Goal: Transaction & Acquisition: Purchase product/service

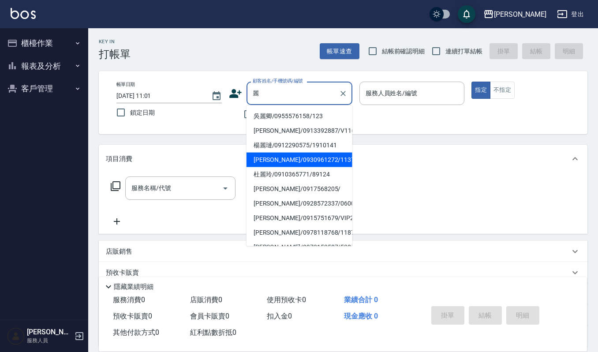
click at [287, 161] on li "[PERSON_NAME]/0930961272/1137" at bounding box center [299, 160] width 106 height 15
type input "[PERSON_NAME]/0930961272/1137"
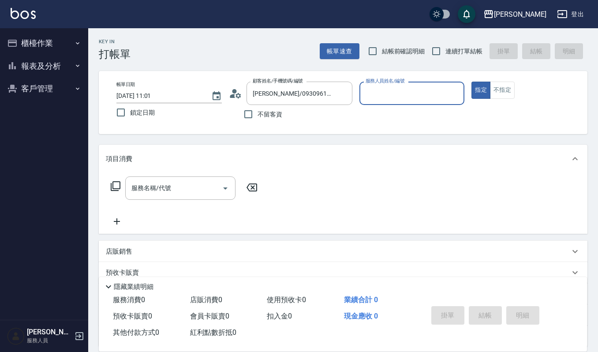
type input "Sammi-8"
click at [196, 186] on input "服務名稱/代號" at bounding box center [173, 187] width 89 height 15
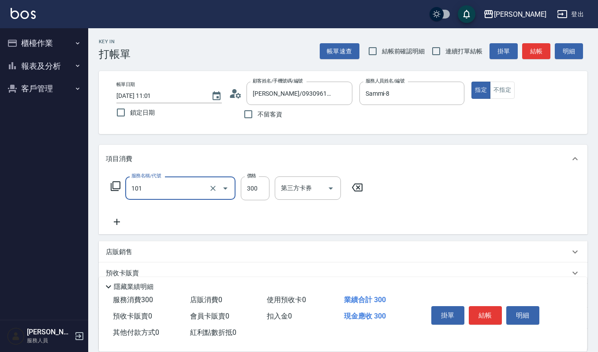
type input "一般洗髮(101)"
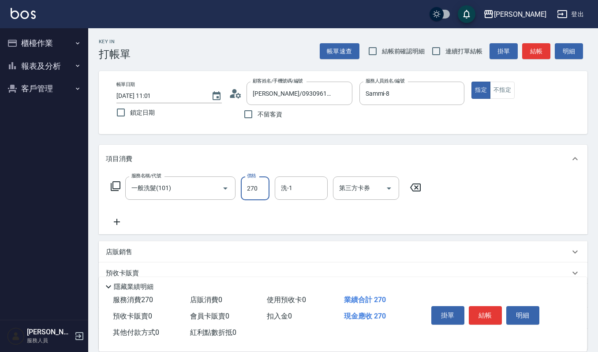
type input "270"
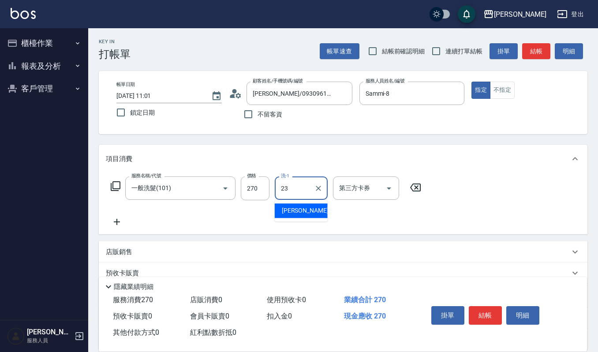
type input "[PERSON_NAME]-23"
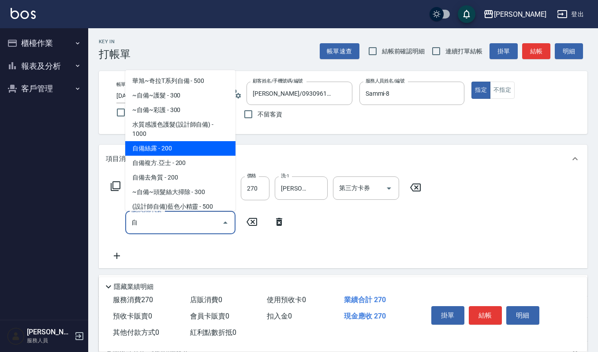
click at [200, 142] on span "自備絲露 - 200" at bounding box center [180, 148] width 110 height 15
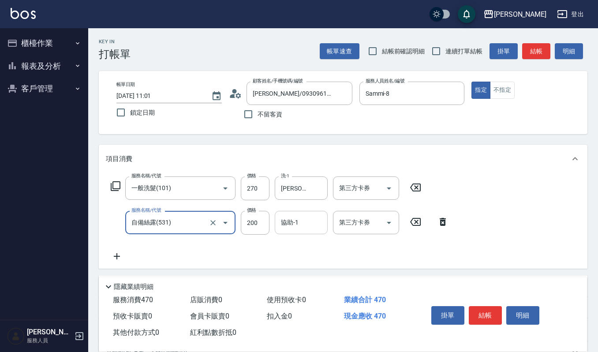
type input "自備絲露(531)"
click at [290, 224] on input "協助-1" at bounding box center [301, 222] width 45 height 15
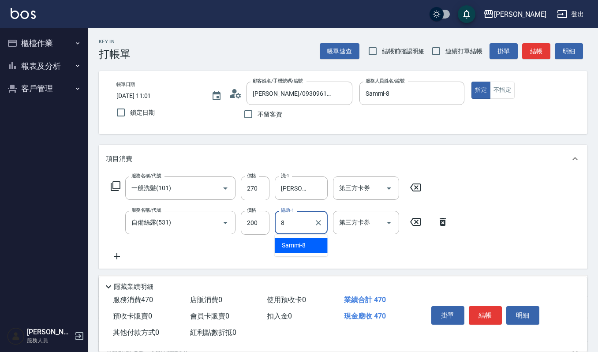
type input "Sammi-8"
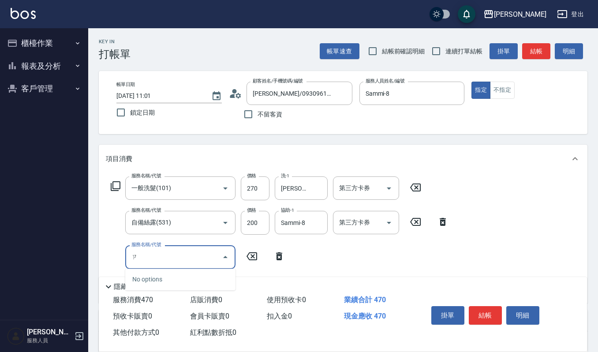
type input "子"
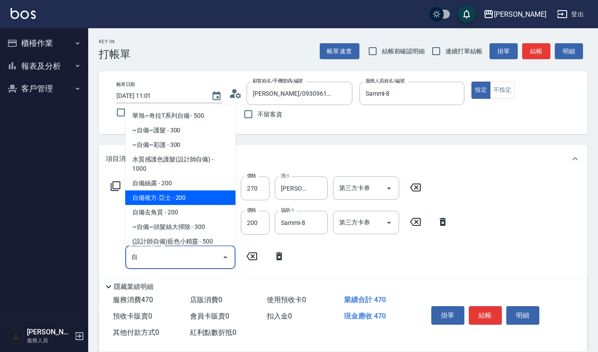
click at [190, 201] on span "自備複方.亞士 - 200" at bounding box center [180, 197] width 110 height 15
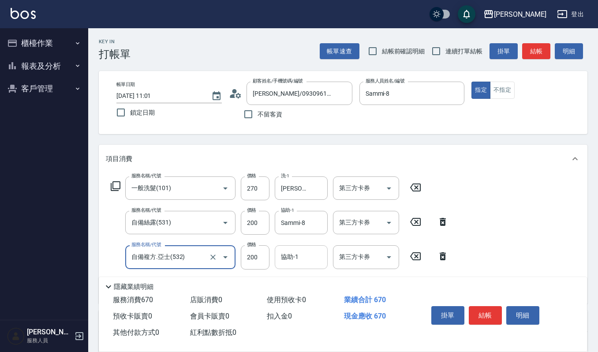
type input "自備複方.亞士(532)"
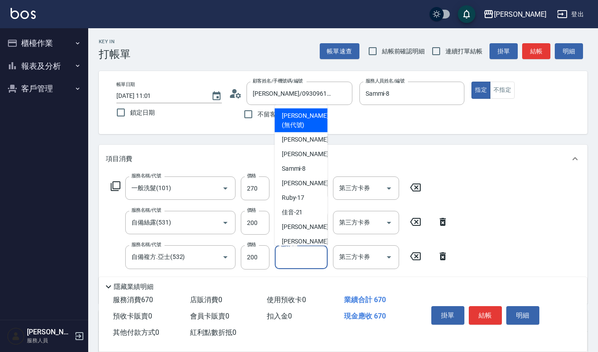
click at [295, 258] on input "協助-1" at bounding box center [301, 256] width 45 height 15
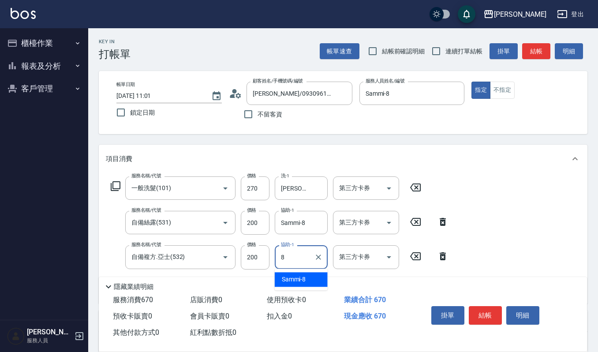
type input "Sammi-8"
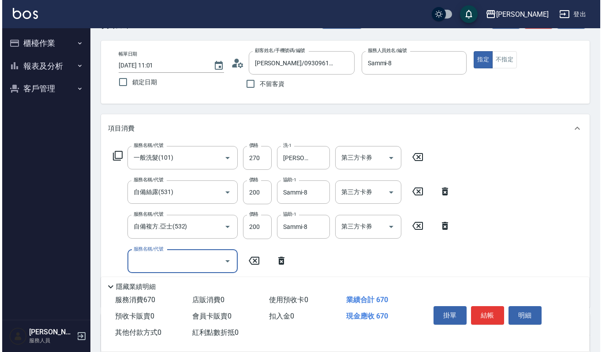
scroll to position [59, 0]
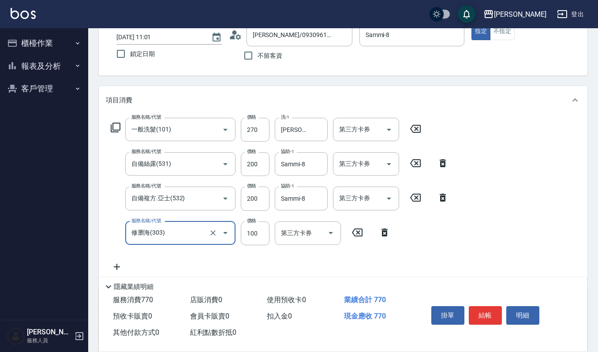
type input "修瀏海(303)"
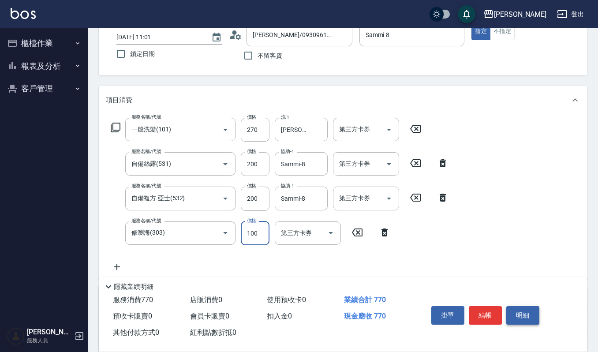
click at [524, 315] on button "明細" at bounding box center [522, 315] width 33 height 19
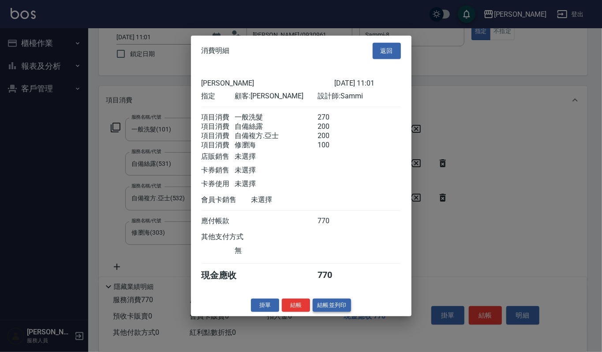
click at [330, 306] on button "結帳並列印" at bounding box center [332, 305] width 38 height 14
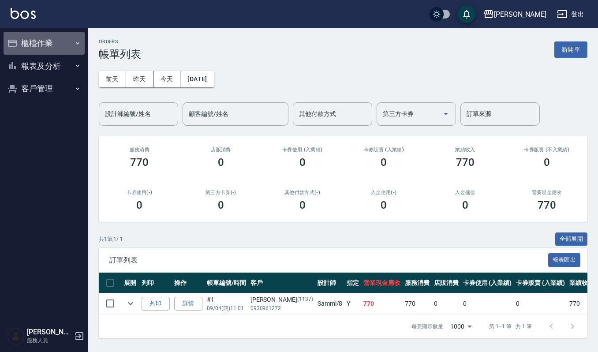
click at [36, 41] on button "櫃檯作業" at bounding box center [44, 43] width 81 height 23
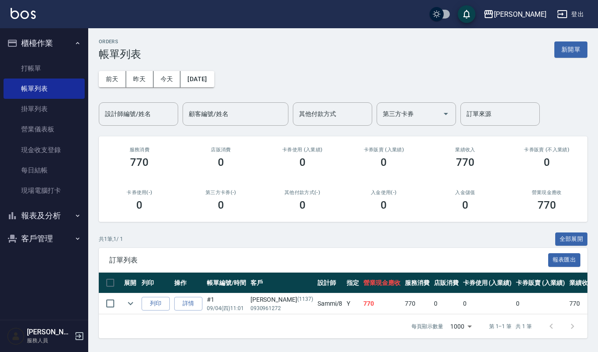
drag, startPoint x: 61, startPoint y: 73, endPoint x: 90, endPoint y: 66, distance: 30.0
click at [62, 73] on link "打帳單" at bounding box center [44, 68] width 81 height 20
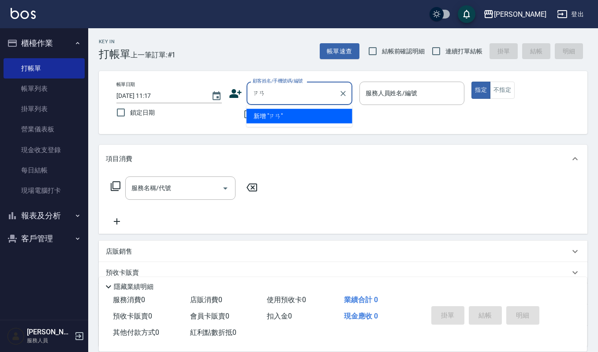
type input "簪"
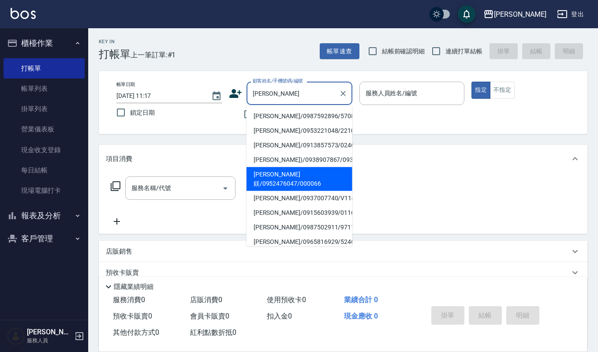
type input "[PERSON_NAME]鎂/0952476047/000066"
type input "Ruby-17"
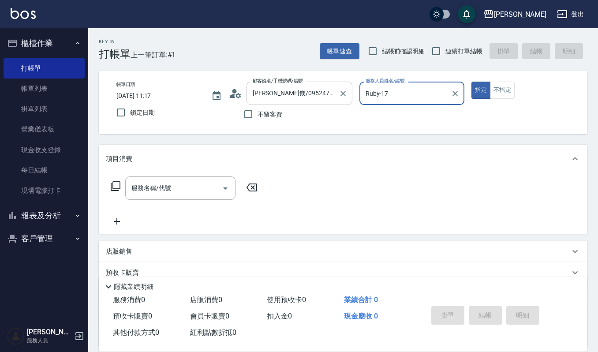
click at [471, 82] on button "指定" at bounding box center [480, 90] width 19 height 17
type button "true"
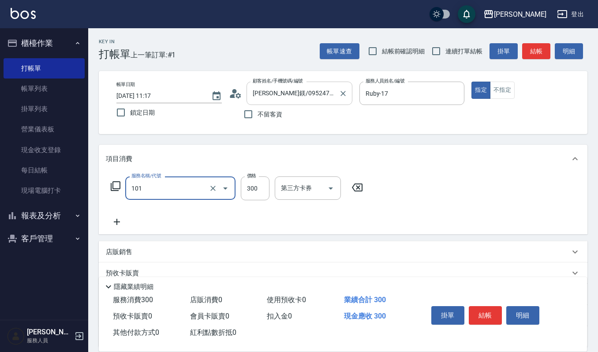
type input "一般洗髮(101)"
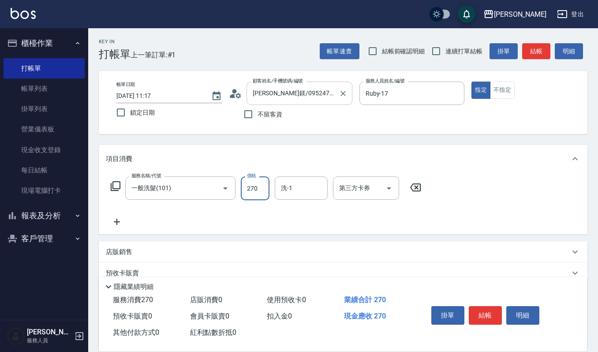
type input "270"
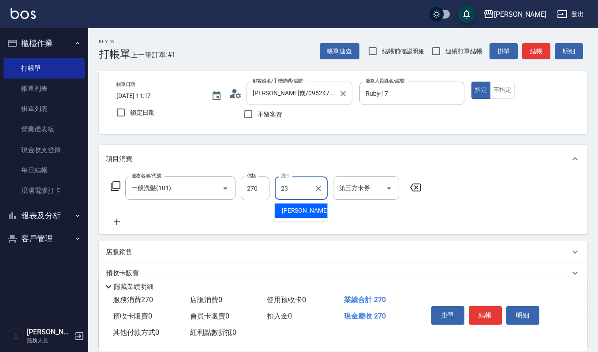
type input "[PERSON_NAME]-23"
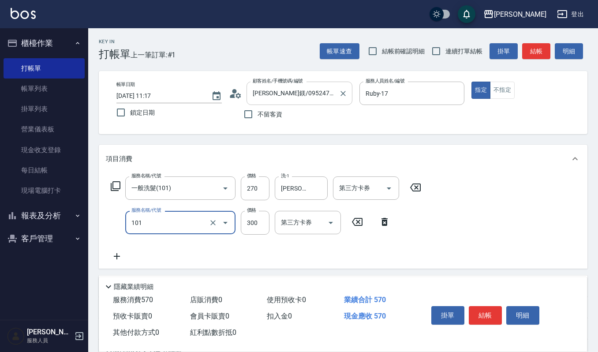
type input "一般洗髮(101)"
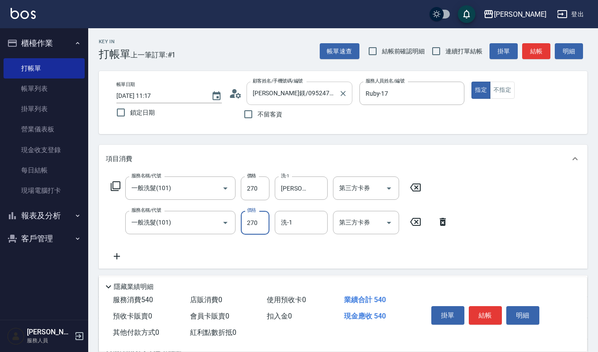
type input "270"
click at [299, 223] on input "洗-1" at bounding box center [301, 222] width 45 height 15
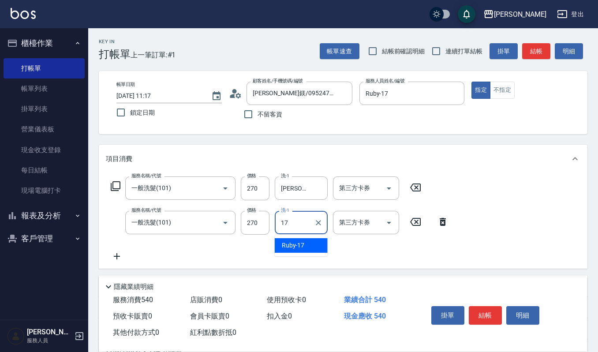
type input "Ruby-17"
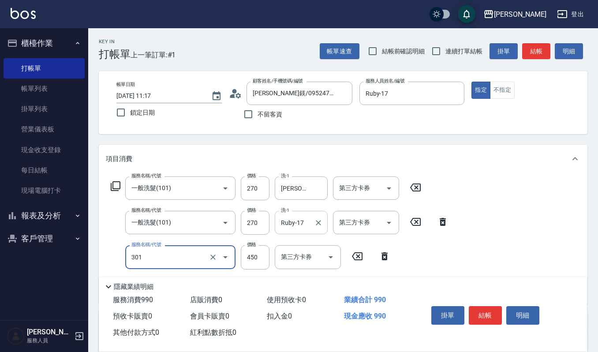
type input "創意剪髮(301)"
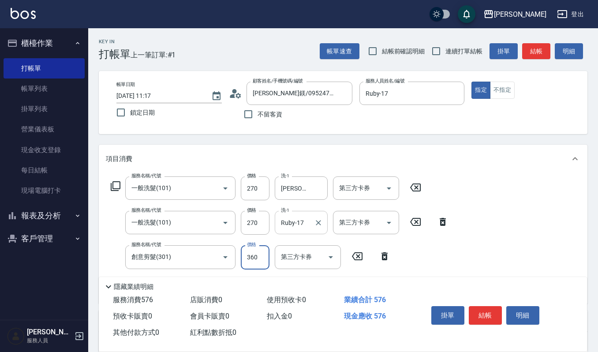
type input "360"
click at [488, 312] on button "結帳" at bounding box center [485, 315] width 33 height 19
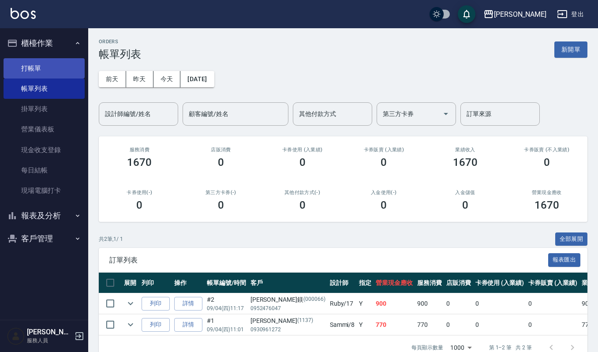
drag, startPoint x: 41, startPoint y: 54, endPoint x: 41, endPoint y: 60, distance: 6.6
click at [41, 60] on ul "打帳單 帳單列表 掛單列表 營業儀表板 現金收支登錄 每日結帳 現場電腦打卡" at bounding box center [44, 130] width 81 height 150
click at [41, 63] on link "打帳單" at bounding box center [44, 68] width 81 height 20
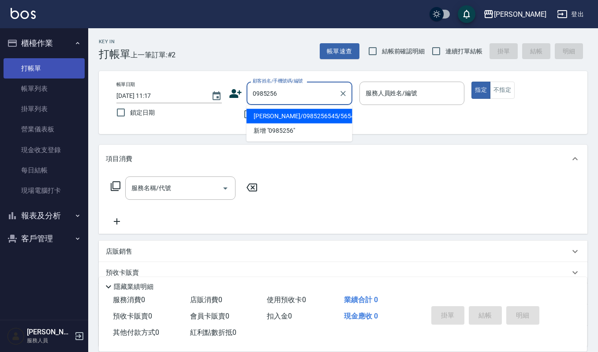
type input "0985256"
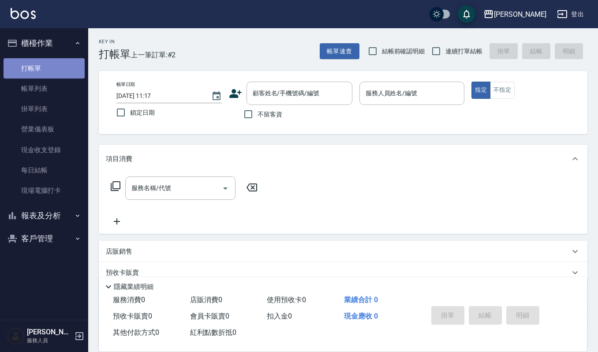
click at [34, 60] on link "打帳單" at bounding box center [44, 68] width 81 height 20
click at [270, 104] on div "顧客姓名/手機號碼/編號" at bounding box center [299, 93] width 106 height 23
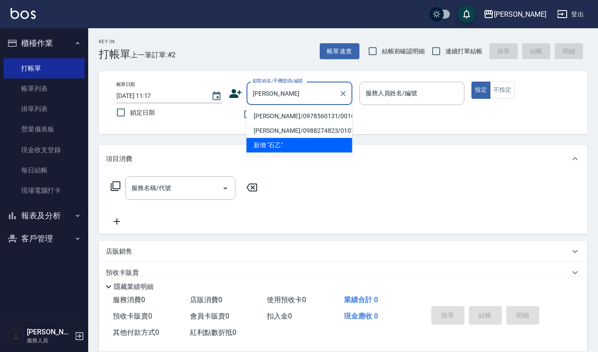
click at [310, 109] on li "[PERSON_NAME]/0978560131/00167" at bounding box center [299, 116] width 106 height 15
type input "[PERSON_NAME]/0978560131/00167"
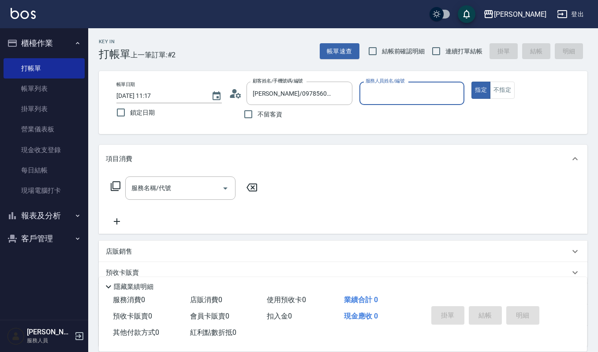
type input "吉兒-4"
click at [205, 180] on input "服務名稱/代號" at bounding box center [173, 187] width 89 height 15
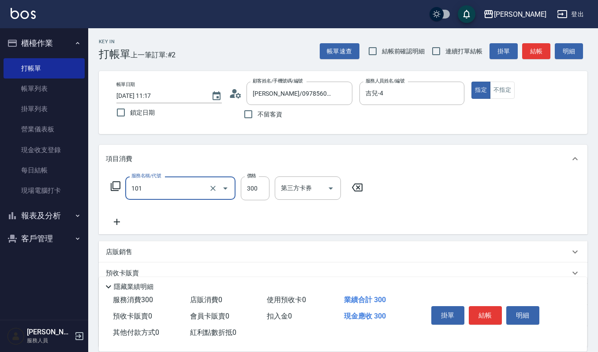
type input "一般洗髮(101)"
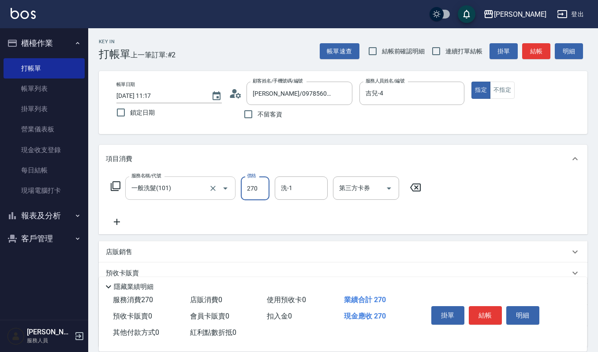
type input "270"
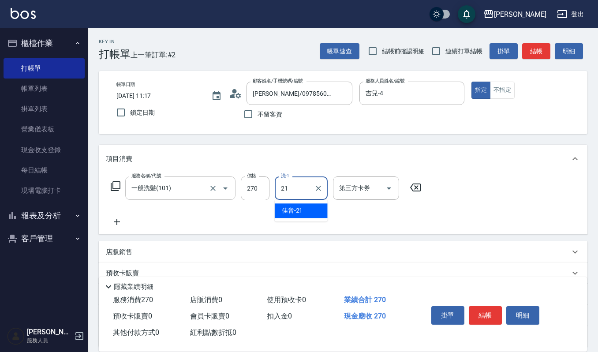
type input "佳音-21"
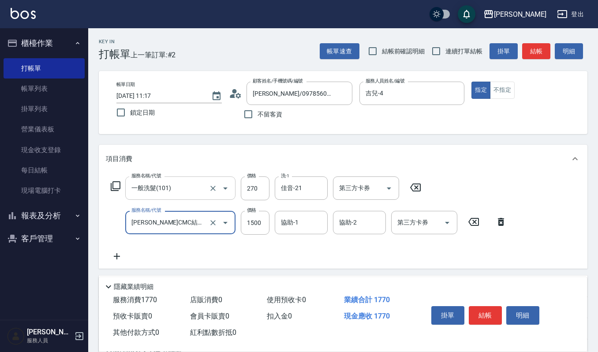
type input "[PERSON_NAME]CMC結構護髮(585)"
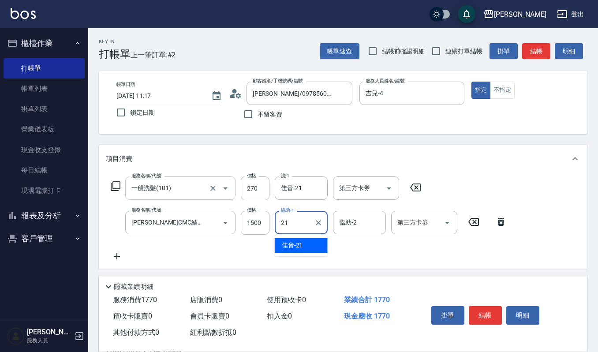
type input "佳音-21"
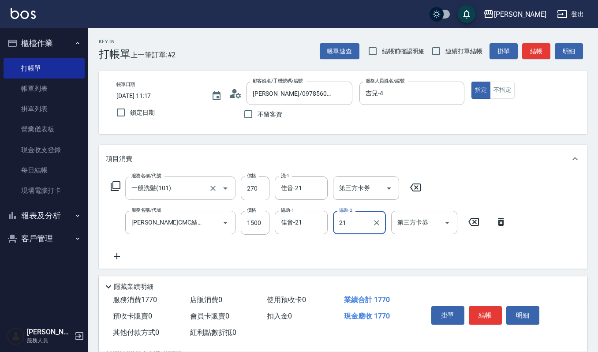
type input "佳音-21"
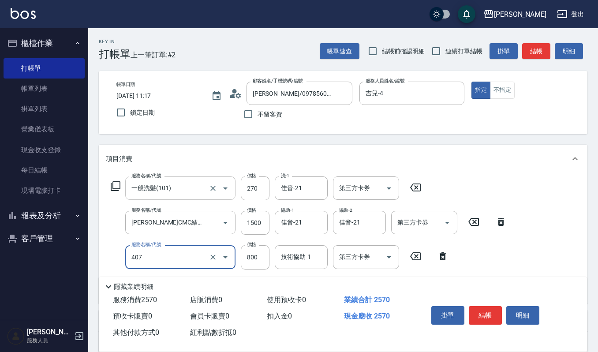
type input "補染(407)"
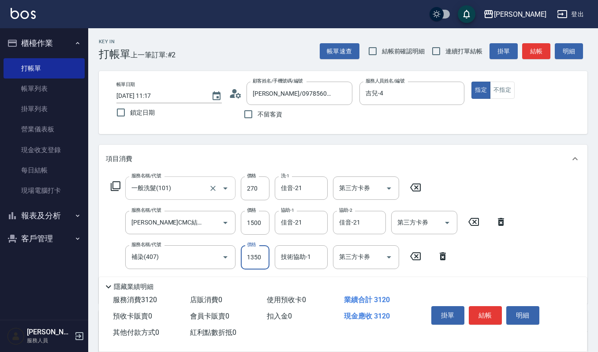
type input "1350"
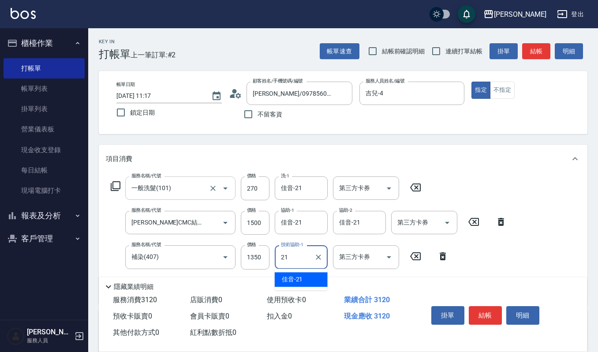
type input "佳音-21"
type input "(雲提)燙染前頭皮防護(518)"
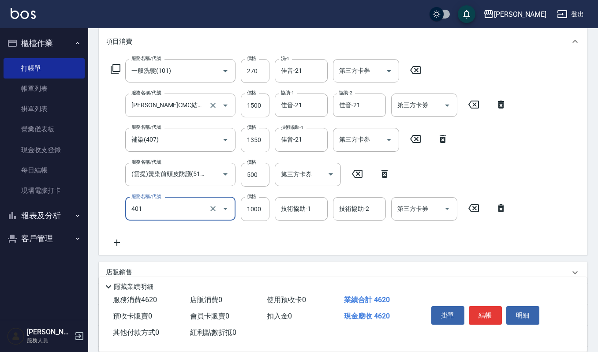
type input "造型染(401)"
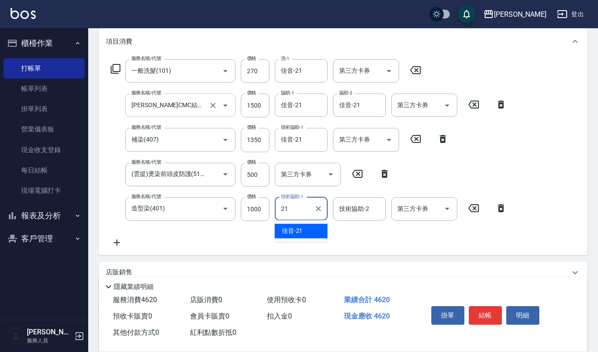
type input "佳音-21"
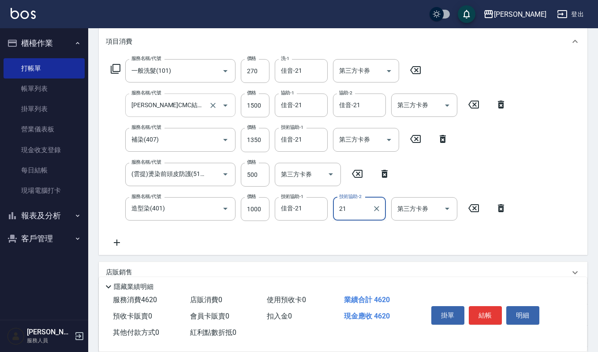
type input "佳音-21"
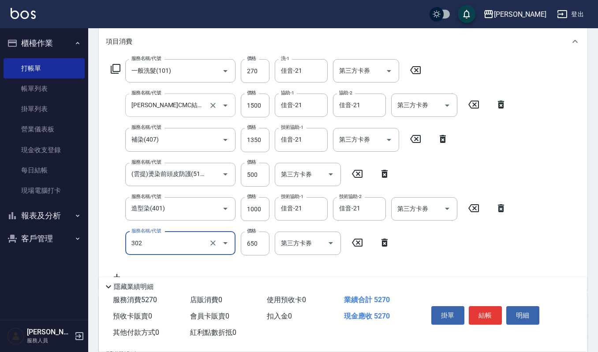
type input "經典剪髮-Gill(302)"
type input "600"
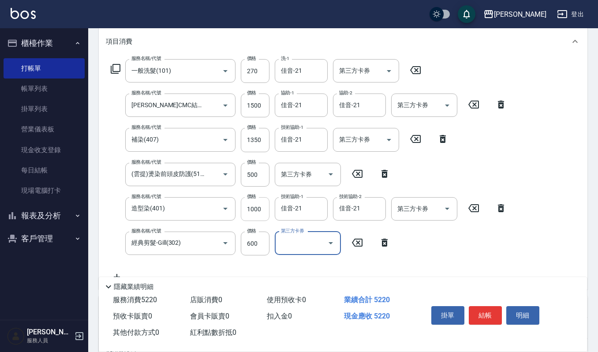
click at [254, 214] on input "1000" at bounding box center [255, 209] width 29 height 24
click at [263, 206] on input "1000" at bounding box center [255, 209] width 29 height 24
type input "1500"
click at [529, 317] on button "明細" at bounding box center [522, 315] width 33 height 19
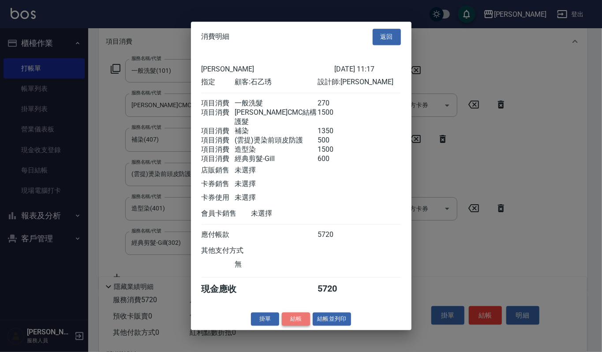
click at [298, 317] on button "結帳" at bounding box center [296, 319] width 28 height 14
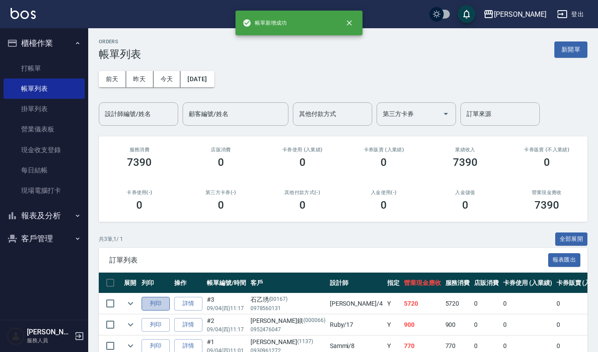
click at [151, 304] on button "列印" at bounding box center [156, 304] width 28 height 14
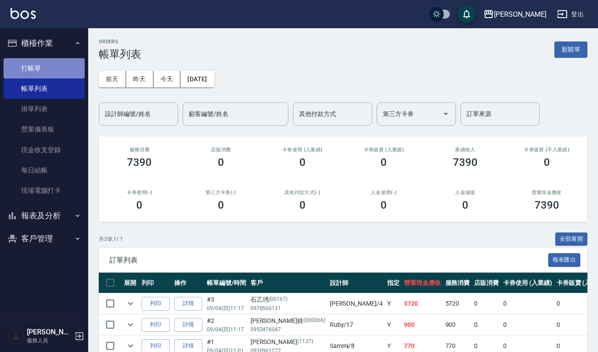
click at [14, 66] on link "打帳單" at bounding box center [44, 68] width 81 height 20
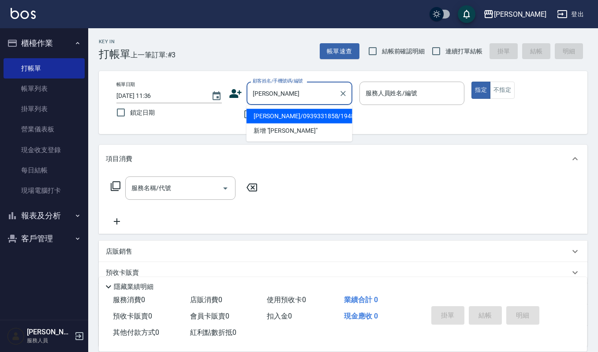
click at [320, 114] on li "[PERSON_NAME]/0939331858/1948" at bounding box center [299, 116] width 106 height 15
type input "[PERSON_NAME]/0939331858/1948"
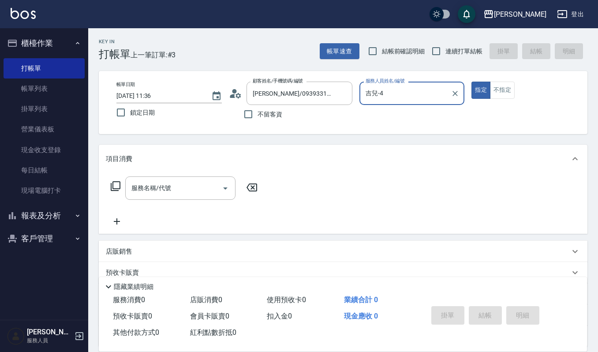
type input "吉兒-4"
click at [153, 184] on div "服務名稱/代號 服務名稱/代號" at bounding box center [180, 187] width 110 height 23
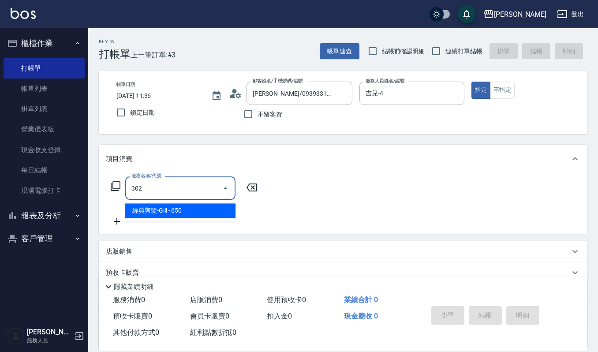
type input "經典剪髮-Gill(302)"
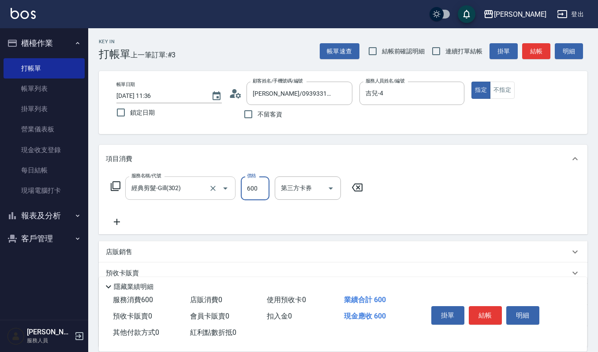
type input "600"
drag, startPoint x: 533, startPoint y: 310, endPoint x: 519, endPoint y: 306, distance: 15.4
click at [533, 310] on button "明細" at bounding box center [522, 315] width 33 height 19
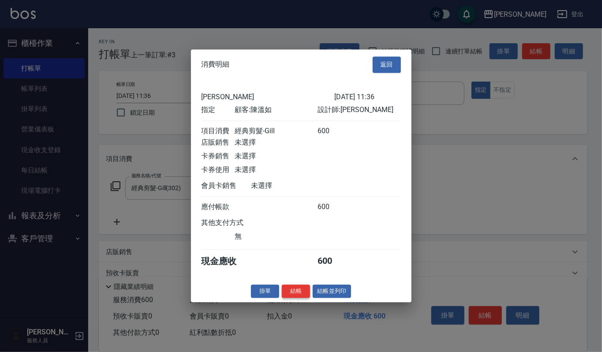
click at [296, 290] on div "消費明細 返回 上越[PERSON_NAME] [DATE] 11:36 指定 顧客: [PERSON_NAME] 設計師: [PERSON_NAME] 項目…" at bounding box center [301, 175] width 220 height 253
click at [296, 290] on button "結帳" at bounding box center [296, 291] width 28 height 14
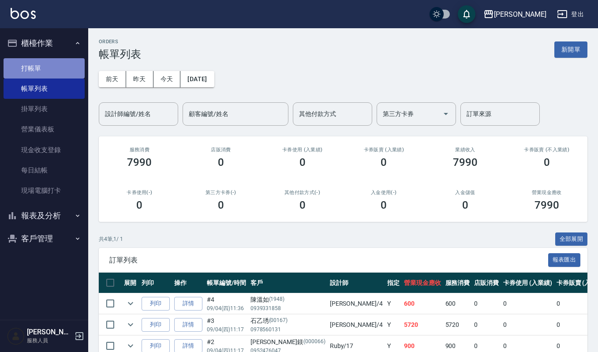
click at [30, 58] on link "打帳單" at bounding box center [44, 68] width 81 height 20
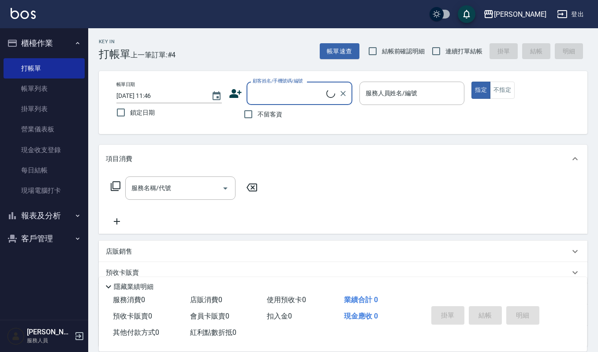
click at [269, 94] on input "顧客姓名/手機號碼/編號" at bounding box center [288, 93] width 76 height 15
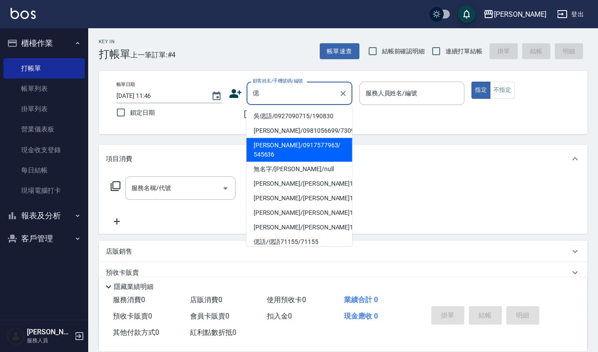
click at [267, 144] on li "[PERSON_NAME]/0917577963/ 545636" at bounding box center [299, 150] width 106 height 24
type input "[PERSON_NAME]/0917577963/ 545636"
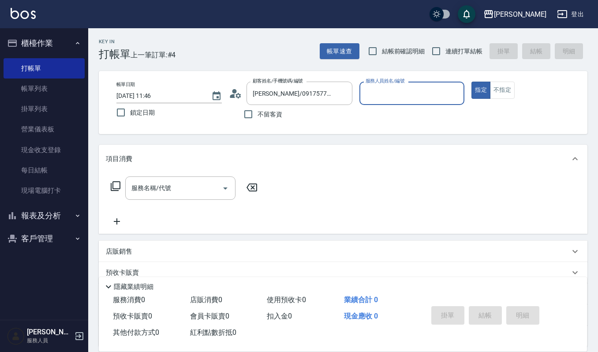
type input "Sammi-8"
click at [224, 186] on icon "Open" at bounding box center [225, 188] width 11 height 11
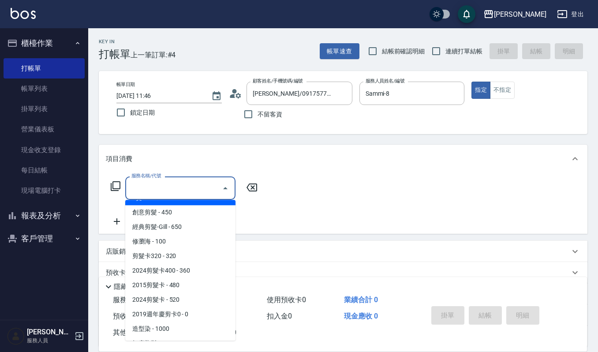
scroll to position [294, 0]
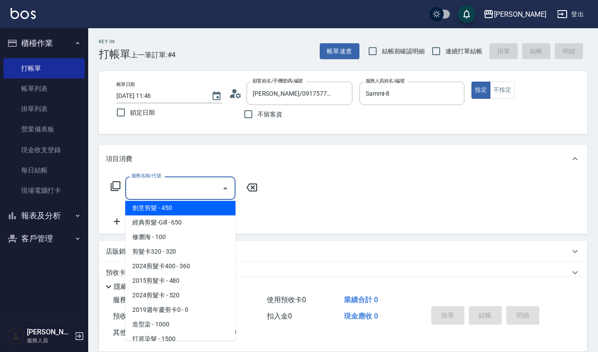
click at [161, 212] on span "創意剪髮 - 450" at bounding box center [180, 208] width 110 height 15
type input "創意剪髮(301)"
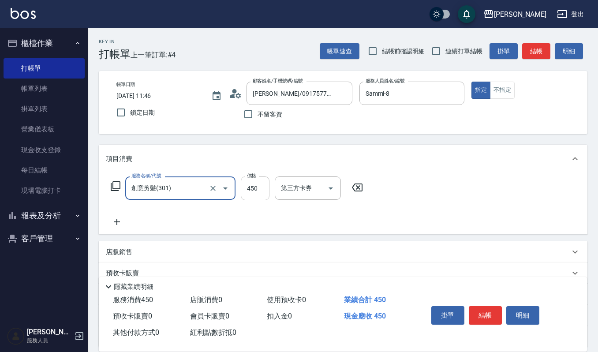
click at [263, 189] on input "450" at bounding box center [255, 188] width 29 height 24
type input "405"
click at [488, 315] on button "結帳" at bounding box center [485, 315] width 33 height 19
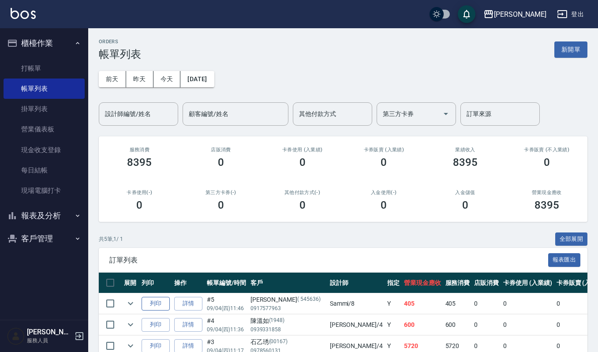
click at [156, 304] on button "列印" at bounding box center [156, 304] width 28 height 14
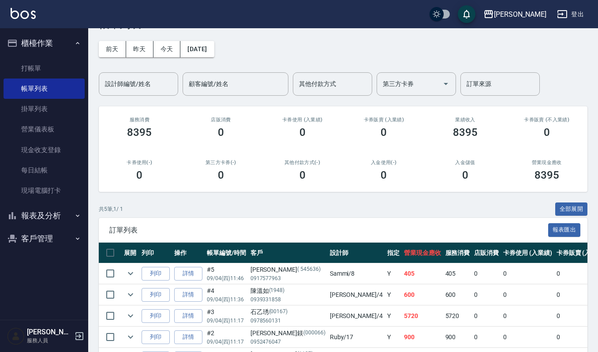
scroll to position [59, 0]
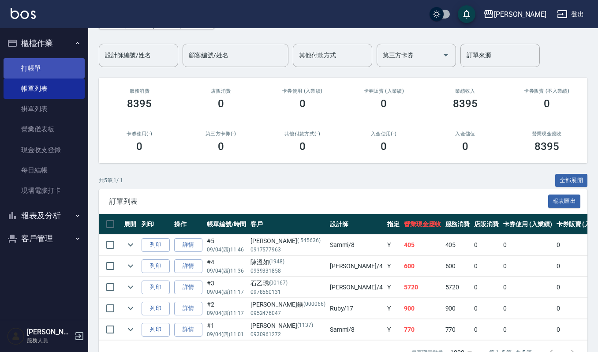
click at [27, 64] on link "打帳單" at bounding box center [44, 68] width 81 height 20
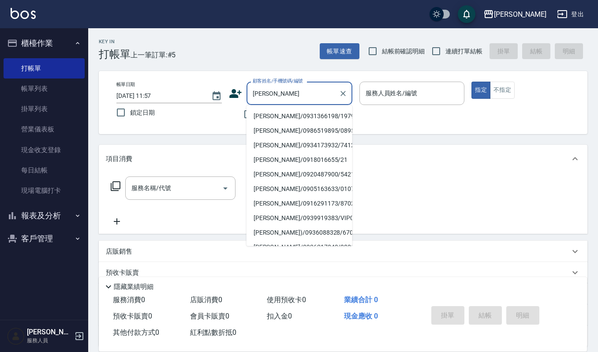
type input "[PERSON_NAME]/0931366198/1979"
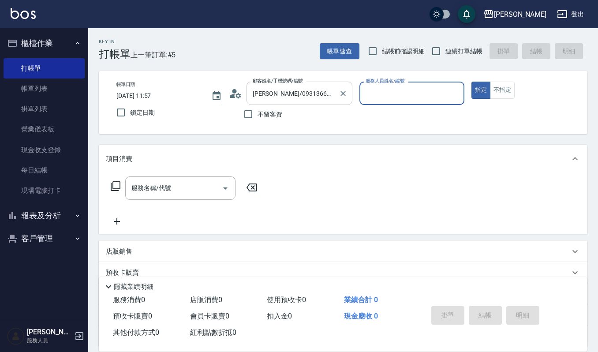
type input "吉兒-4"
click at [339, 96] on icon "Clear" at bounding box center [343, 93] width 9 height 9
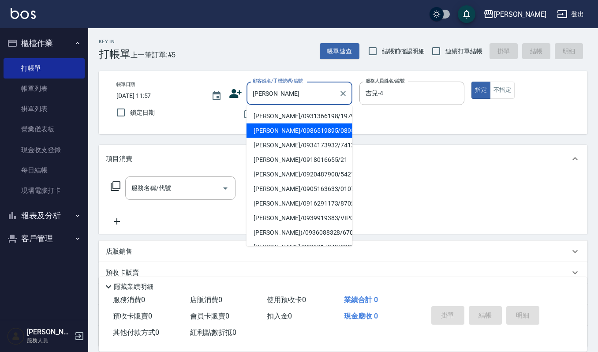
type input "[PERSON_NAME]/0986519895/089566"
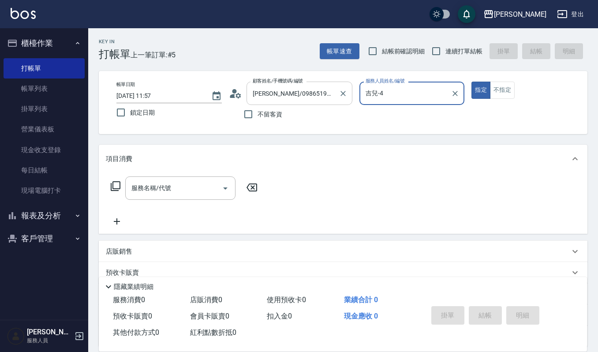
type input "Ruby-17"
click at [471, 82] on button "指定" at bounding box center [480, 90] width 19 height 17
type button "true"
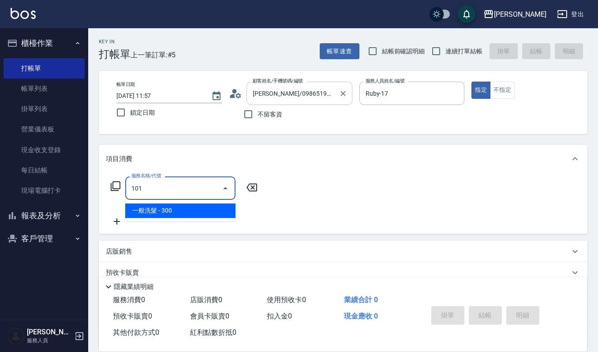
type input "一般洗髮(101)"
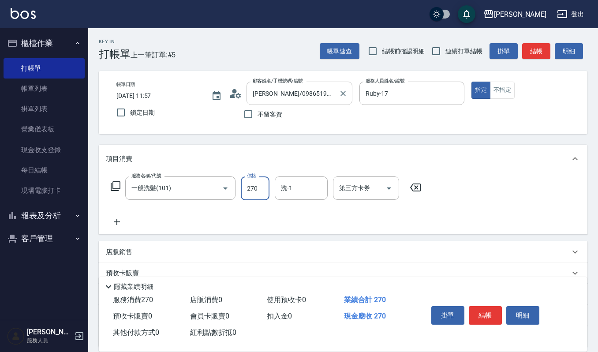
type input "270"
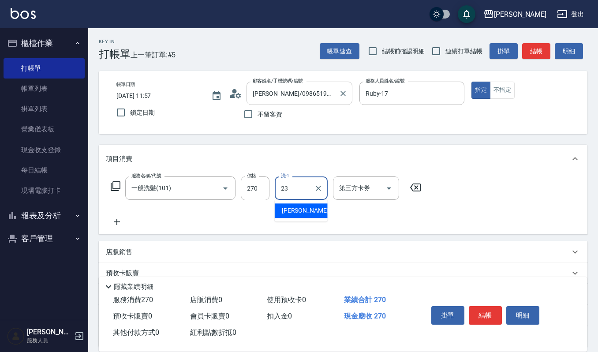
type input "[PERSON_NAME]-23"
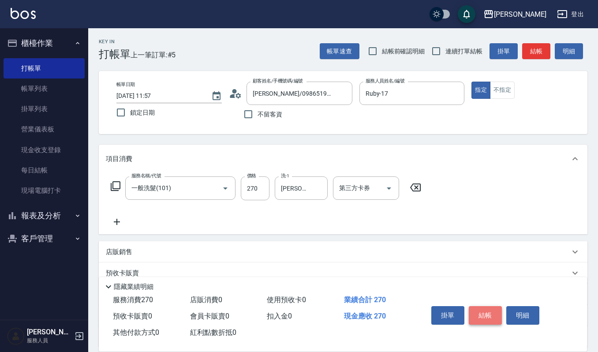
click at [492, 313] on button "結帳" at bounding box center [485, 315] width 33 height 19
